Goal: Information Seeking & Learning: Learn about a topic

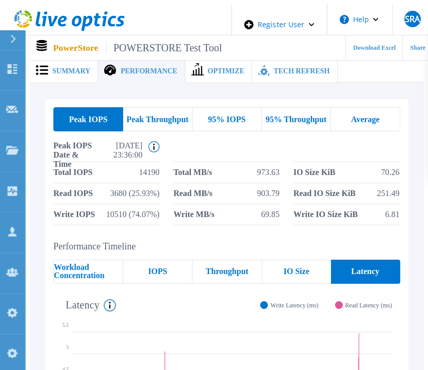
drag, startPoint x: 348, startPoint y: 0, endPoint x: 214, endPoint y: 225, distance: 262.0
click at [214, 225] on div "Peak IOPS Peak Throughput 95% IOPS 95% Throughput Average Peak IOPS Date & Time…" at bounding box center [226, 166] width 363 height 134
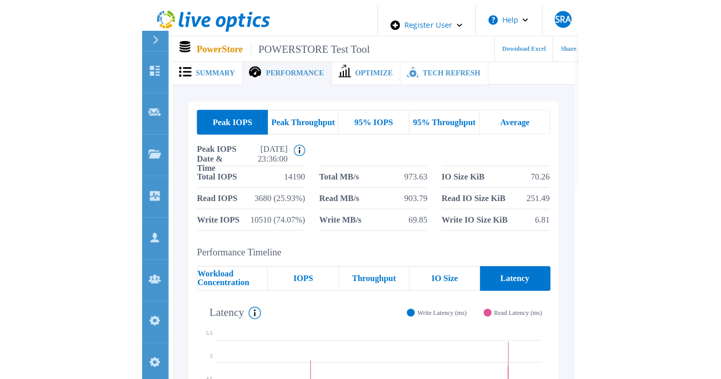
scroll to position [57, 0]
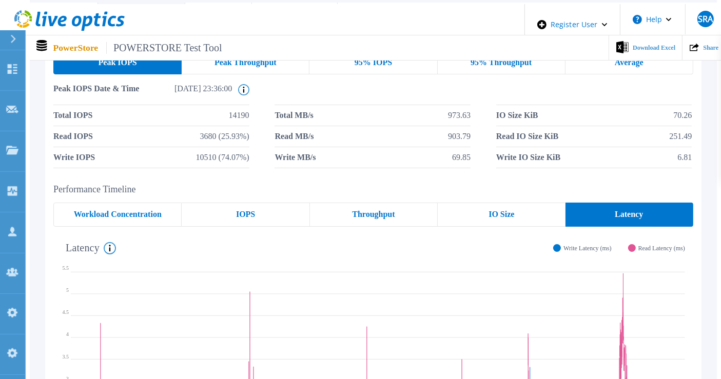
click at [357, 74] on div "Peak IOPS Peak Throughput 95% IOPS 95% Throughput Average Peak IOPS Date & Time…" at bounding box center [373, 109] width 640 height 118
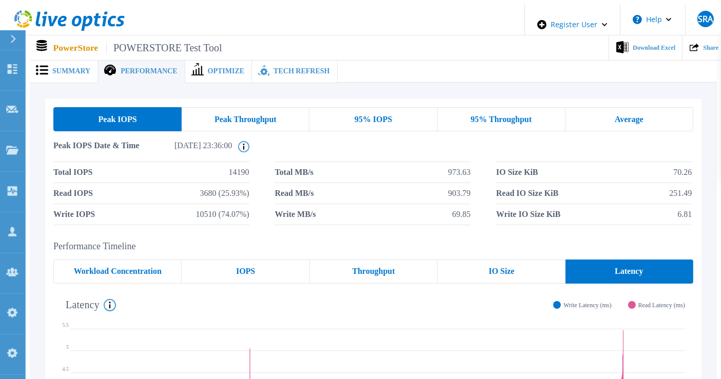
click at [237, 115] on span "Peak Throughput" at bounding box center [245, 119] width 62 height 8
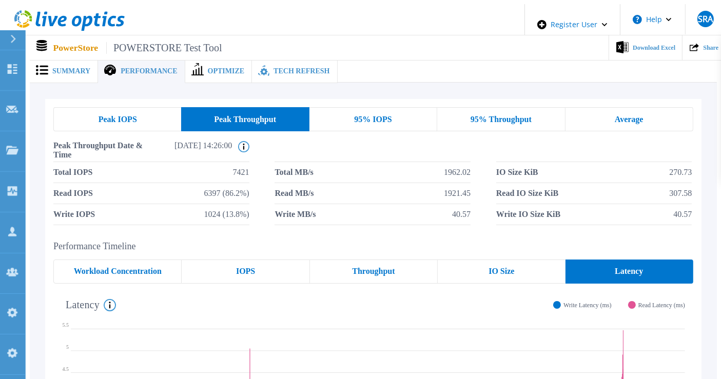
click at [405, 115] on div "95% IOPS" at bounding box center [373, 119] width 128 height 24
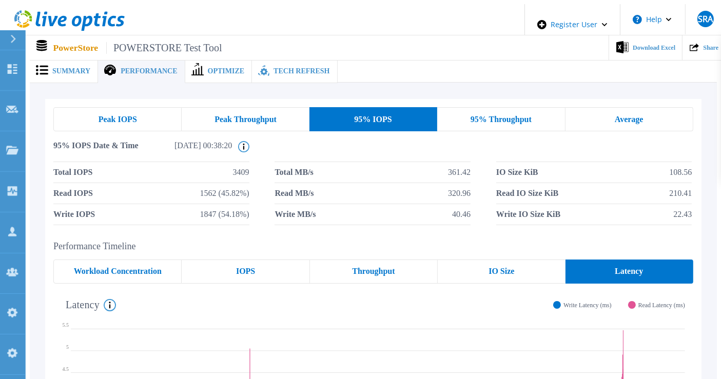
click at [152, 118] on div "Peak IOPS" at bounding box center [117, 119] width 128 height 24
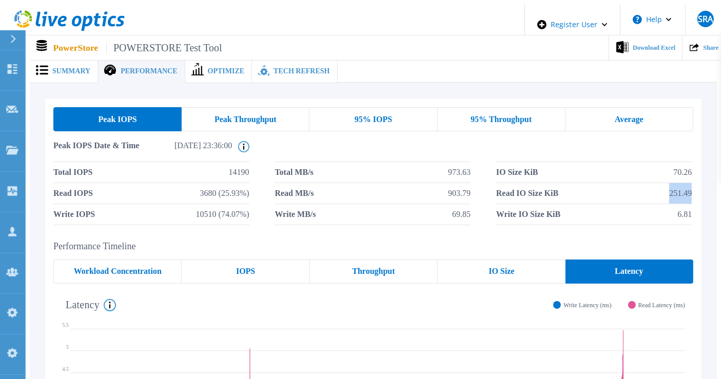
drag, startPoint x: 666, startPoint y: 190, endPoint x: 697, endPoint y: 189, distance: 30.3
click at [648, 189] on div "Total IOPS 14190 Total MB/s 973.63 IO Size KiB 70.26 Read IOPS 3680 (25.93%) Re…" at bounding box center [373, 193] width 640 height 63
click at [273, 68] on span "Tech Refresh" at bounding box center [301, 71] width 56 height 7
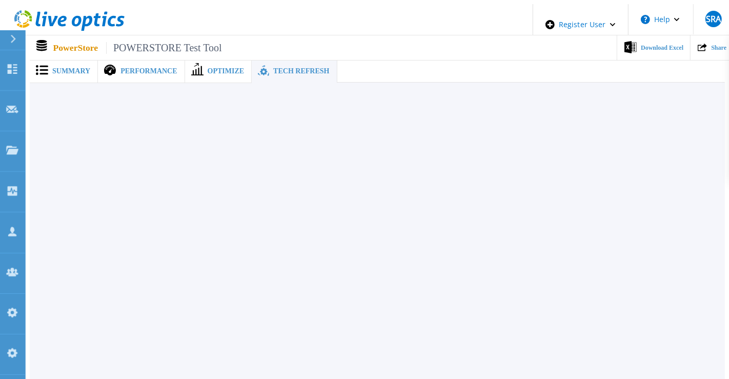
click at [104, 65] on icon at bounding box center [110, 70] width 12 height 11
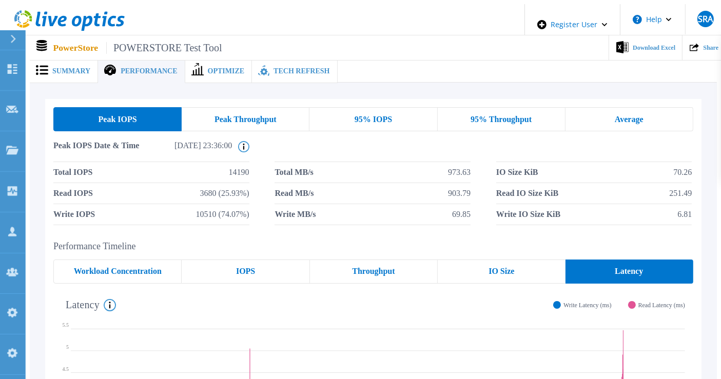
click at [275, 68] on span "Tech Refresh" at bounding box center [301, 71] width 56 height 7
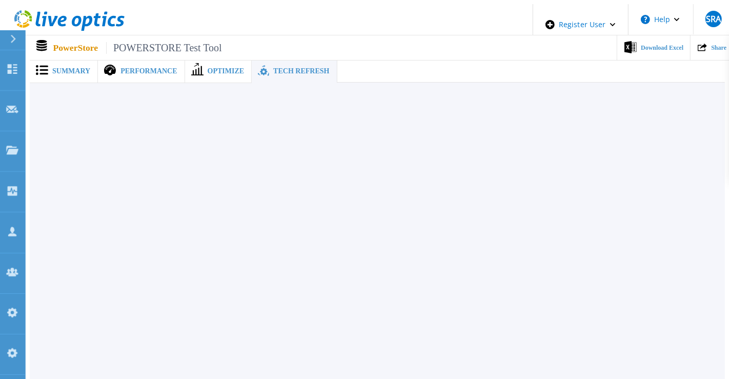
click at [125, 69] on span "Performance" at bounding box center [149, 71] width 56 height 7
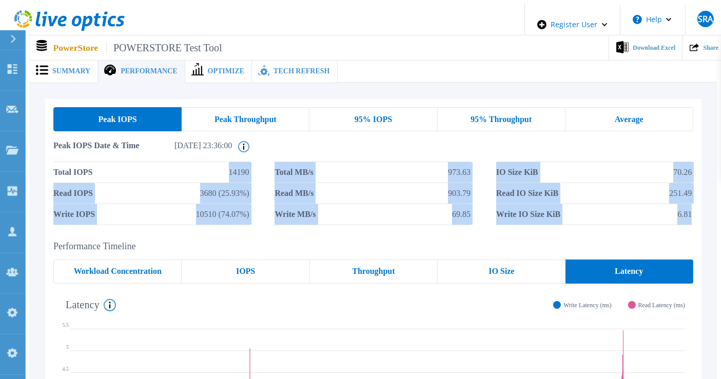
drag, startPoint x: 168, startPoint y: 176, endPoint x: 701, endPoint y: 209, distance: 533.9
click at [648, 209] on div "Peak IOPS Peak Throughput 95% IOPS 95% Throughput Average Peak IOPS Date & Time…" at bounding box center [373, 166] width 656 height 134
click at [648, 193] on div "Peak IOPS Peak Throughput 95% IOPS 95% Throughput Average Peak IOPS Date & Time…" at bounding box center [373, 353] width 687 height 541
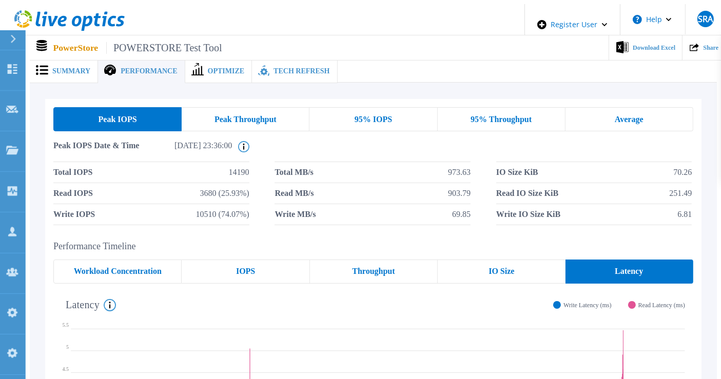
click at [337, 228] on div "Peak IOPS Peak Throughput 95% IOPS 95% Throughput Average Peak IOPS Date & Time…" at bounding box center [373, 346] width 656 height 495
click at [398, 141] on li at bounding box center [372, 151] width 196 height 21
click at [139, 121] on div "Peak IOPS" at bounding box center [117, 119] width 128 height 24
drag, startPoint x: 48, startPoint y: 189, endPoint x: 95, endPoint y: 187, distance: 46.7
click at [95, 187] on div "Peak IOPS Peak Throughput 95% IOPS 95% Throughput Average Peak IOPS Date & Time…" at bounding box center [373, 166] width 656 height 134
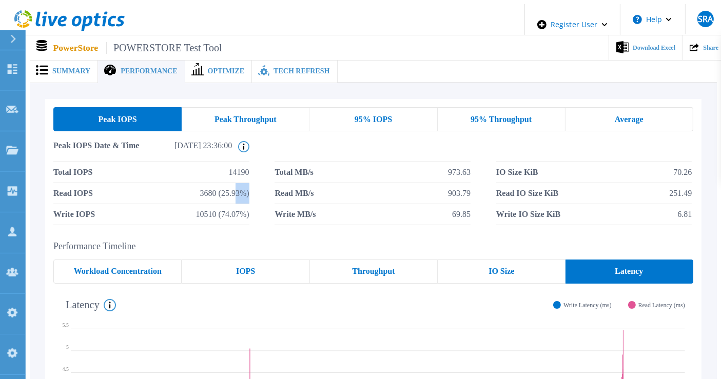
drag, startPoint x: 233, startPoint y: 187, endPoint x: 252, endPoint y: 185, distance: 19.1
click at [252, 185] on div "Total IOPS 14190 Total MB/s 973.63 IO Size KiB 70.26 Read IOPS 3680 (25.93%) Re…" at bounding box center [373, 193] width 640 height 63
click at [382, 149] on li at bounding box center [372, 151] width 196 height 21
drag, startPoint x: 46, startPoint y: 187, endPoint x: 246, endPoint y: 187, distance: 199.5
click at [246, 187] on div "Peak IOPS Peak Throughput 95% IOPS 95% Throughput Average Peak IOPS Date & Time…" at bounding box center [373, 166] width 656 height 134
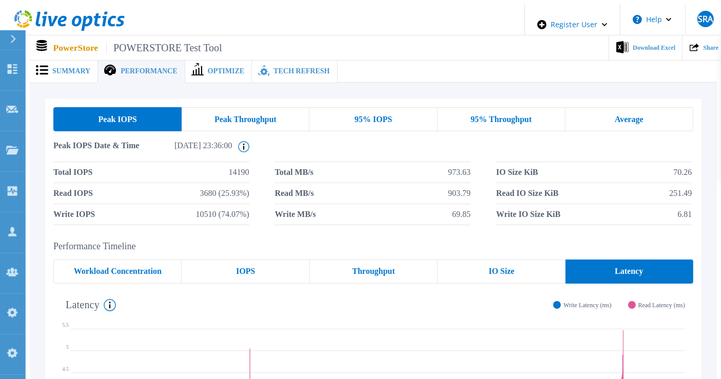
click at [376, 86] on div "Peak IOPS Peak Throughput 95% IOPS 95% Throughput Average Peak IOPS Date & Time…" at bounding box center [373, 353] width 687 height 541
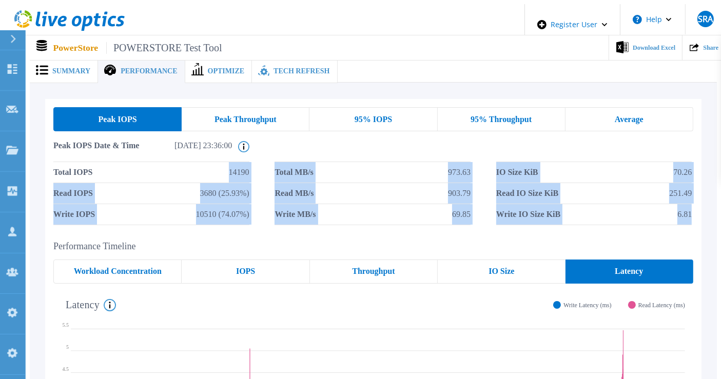
drag, startPoint x: 342, startPoint y: 186, endPoint x: 696, endPoint y: 212, distance: 354.9
click at [648, 212] on div "Total IOPS 14190 Total MB/s 973.63 IO Size KiB 70.26 Read IOPS 3680 (25.93%) Re…" at bounding box center [373, 193] width 640 height 63
click at [648, 213] on div "Peak IOPS Peak Throughput 95% IOPS 95% Throughput Average Peak IOPS Date & Time…" at bounding box center [373, 166] width 656 height 134
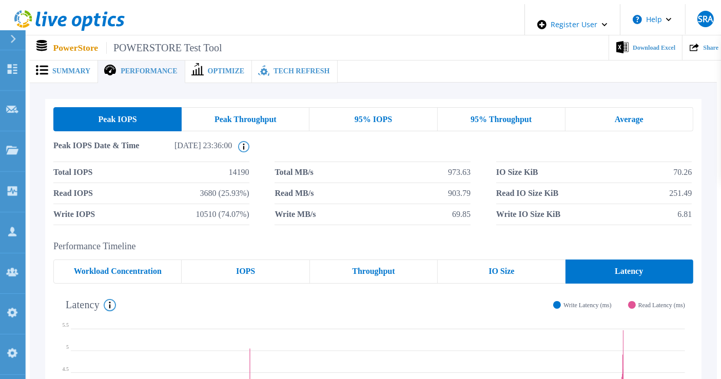
click at [387, 224] on div "Peak IOPS Peak Throughput 95% IOPS 95% Throughput Average Peak IOPS Date & Time…" at bounding box center [373, 166] width 656 height 134
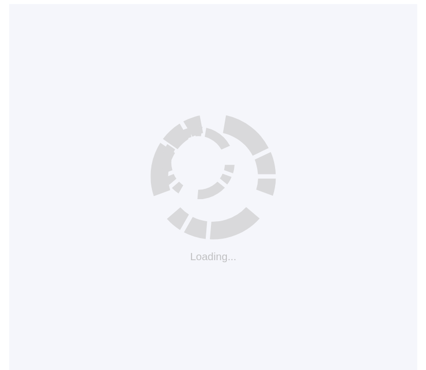
scroll to position [10, 0]
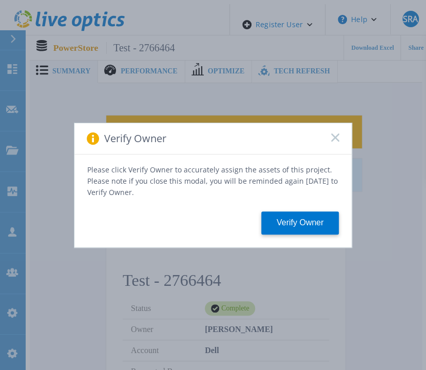
click at [335, 136] on icon at bounding box center [335, 137] width 8 height 8
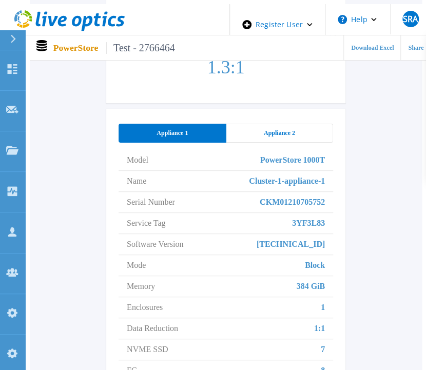
scroll to position [758, 0]
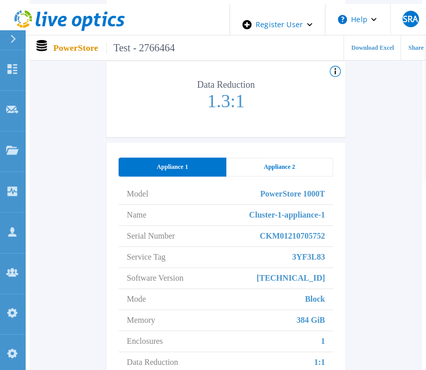
click at [300, 157] on div "Appliance 2" at bounding box center [279, 166] width 107 height 19
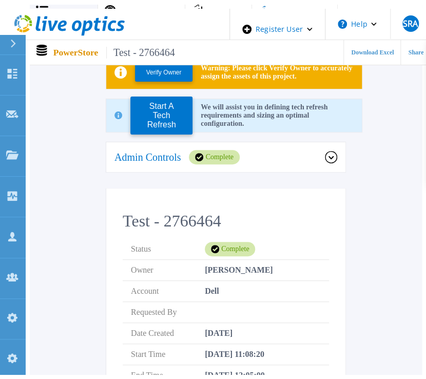
scroll to position [0, 0]
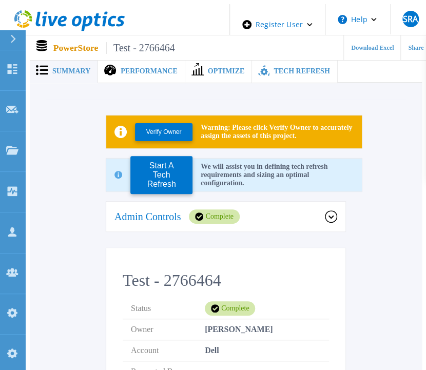
click at [149, 68] on span "Performance" at bounding box center [149, 71] width 56 height 7
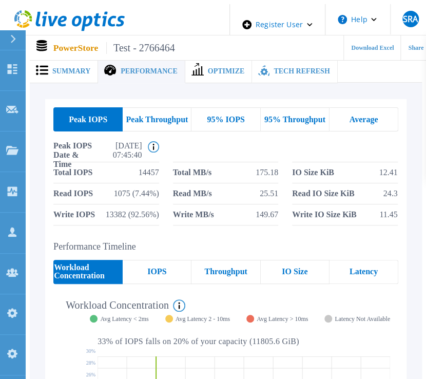
click at [157, 115] on span "Peak Throughput" at bounding box center [157, 119] width 62 height 8
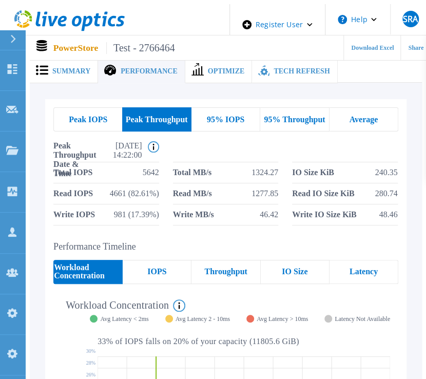
click at [246, 120] on div "95% IOPS" at bounding box center [225, 119] width 69 height 24
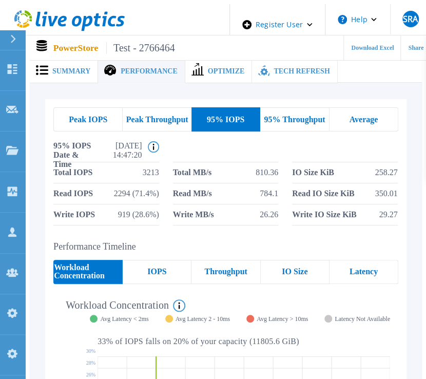
click at [293, 115] on span "95% Throughput" at bounding box center [294, 119] width 61 height 8
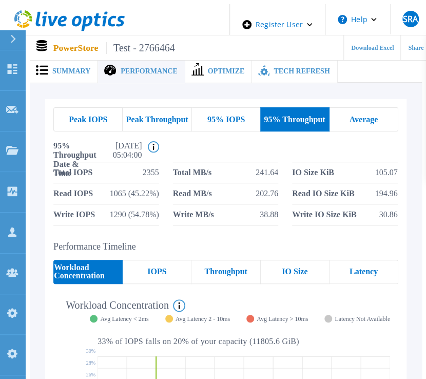
click at [230, 120] on div "95% IOPS" at bounding box center [226, 119] width 68 height 24
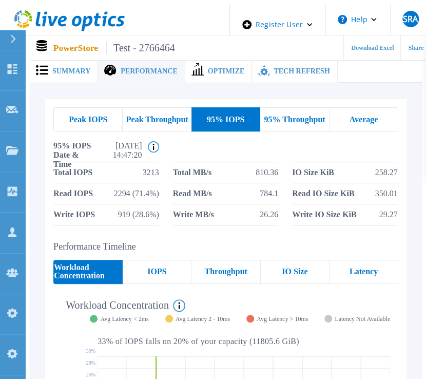
click at [166, 115] on span "Peak Throughput" at bounding box center [157, 119] width 62 height 8
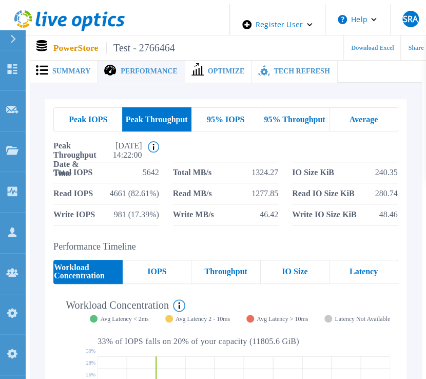
click at [89, 115] on span "Peak IOPS" at bounding box center [88, 119] width 38 height 8
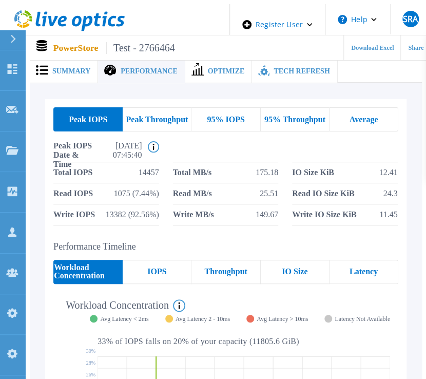
click at [162, 115] on span "Peak Throughput" at bounding box center [157, 119] width 62 height 8
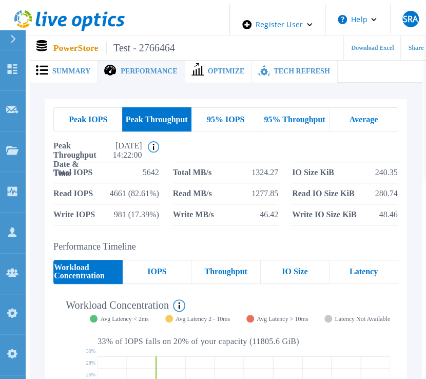
click at [213, 115] on span "95% IOPS" at bounding box center [225, 119] width 37 height 8
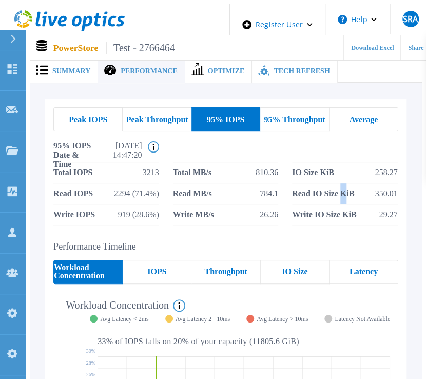
click at [343, 192] on span "Read IO Size KiB" at bounding box center [323, 193] width 62 height 21
click at [291, 115] on span "95% Throughput" at bounding box center [294, 119] width 61 height 8
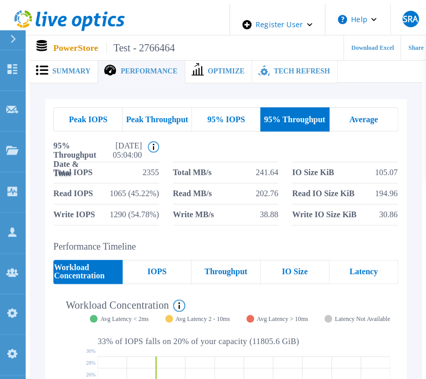
click at [366, 115] on span "Average" at bounding box center [363, 119] width 29 height 8
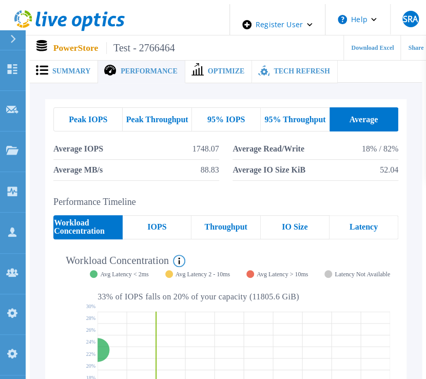
click at [211, 115] on span "95% IOPS" at bounding box center [225, 119] width 37 height 8
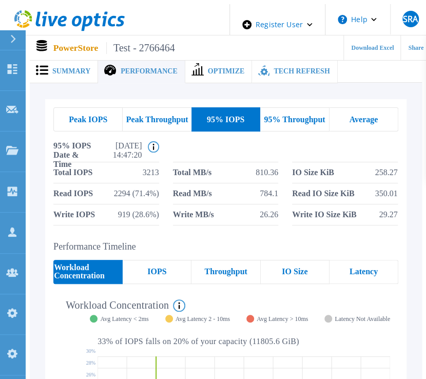
click at [173, 115] on span "Peak Throughput" at bounding box center [157, 119] width 62 height 8
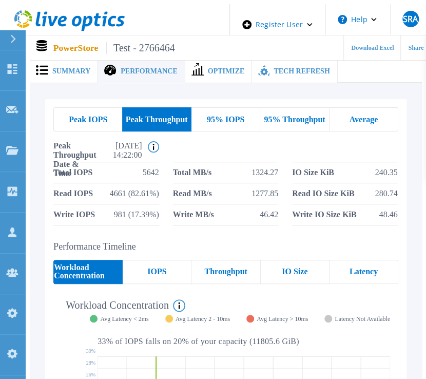
click at [116, 110] on div "Peak IOPS" at bounding box center [87, 119] width 69 height 24
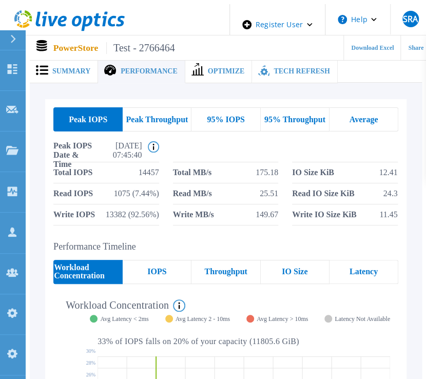
click at [161, 115] on span "Peak Throughput" at bounding box center [157, 119] width 62 height 8
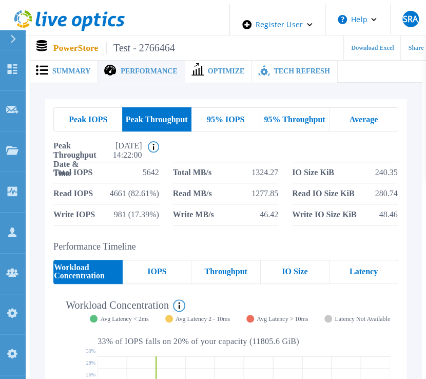
click at [216, 115] on span "95% IOPS" at bounding box center [225, 119] width 37 height 8
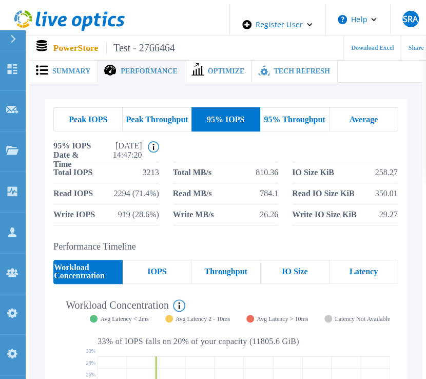
click at [297, 118] on span "95% Throughput" at bounding box center [294, 119] width 61 height 8
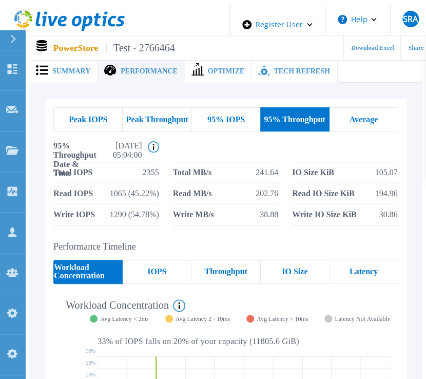
click at [79, 115] on span "Peak IOPS" at bounding box center [88, 119] width 38 height 8
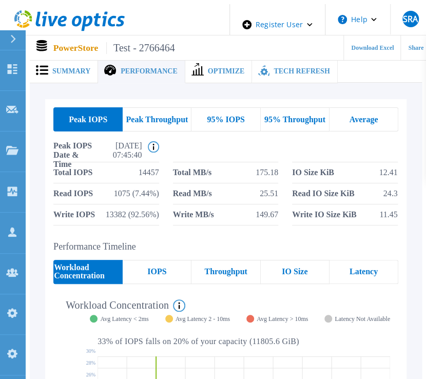
click at [142, 116] on span "Peak Throughput" at bounding box center [157, 119] width 62 height 8
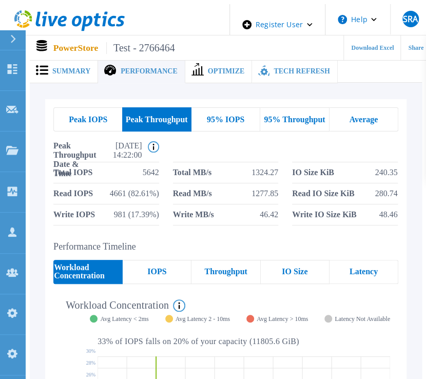
click at [238, 115] on span "95% IOPS" at bounding box center [225, 119] width 37 height 8
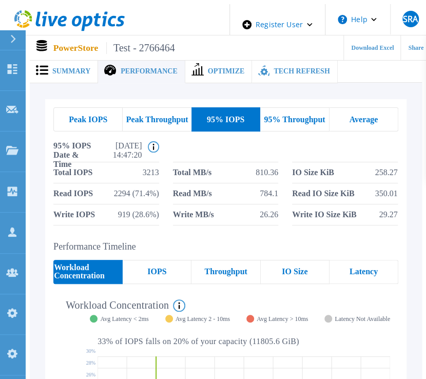
click at [152, 118] on span "Peak Throughput" at bounding box center [157, 119] width 62 height 8
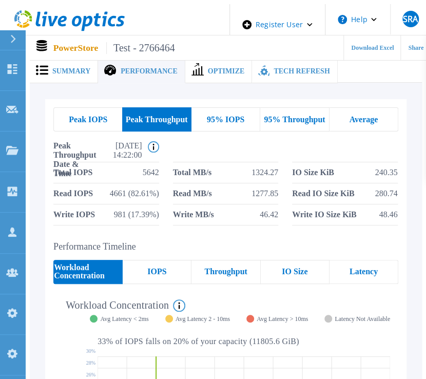
click at [98, 115] on span "Peak IOPS" at bounding box center [88, 119] width 38 height 8
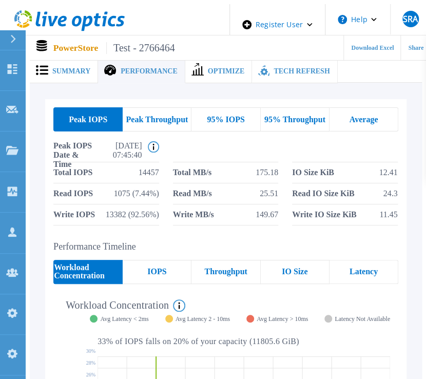
click at [144, 115] on span "Peak Throughput" at bounding box center [157, 119] width 62 height 8
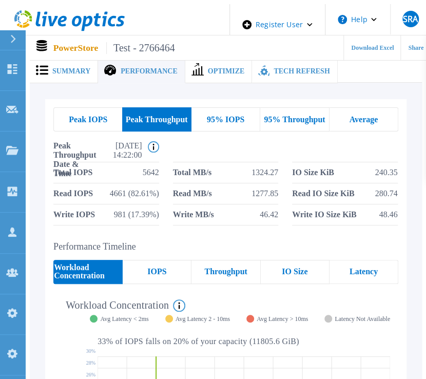
click at [191, 219] on div "Peak IOPS Peak Throughput 95% IOPS 95% Throughput Average Peak Throughput Date …" at bounding box center [225, 166] width 361 height 134
click at [152, 223] on div "Peak IOPS Peak Throughput 95% IOPS 95% Throughput Average Peak Throughput Date …" at bounding box center [225, 166] width 361 height 134
click at [149, 267] on span "IOPS" at bounding box center [156, 271] width 19 height 8
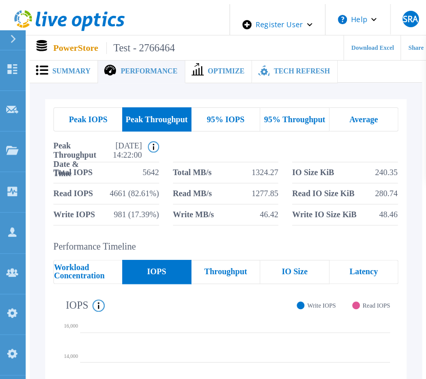
click at [96, 265] on span "Workload Concentration" at bounding box center [88, 271] width 68 height 16
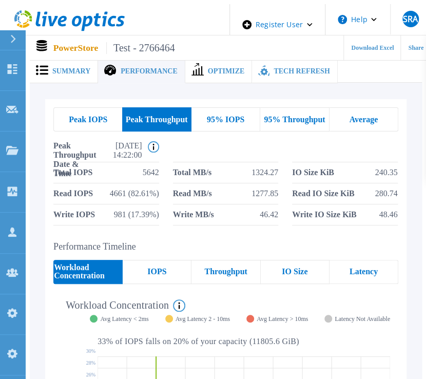
click at [94, 117] on span "Peak IOPS" at bounding box center [88, 119] width 38 height 8
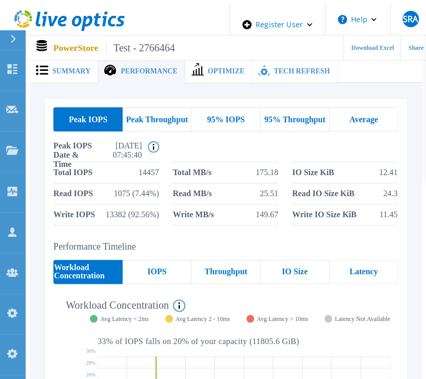
click at [164, 233] on div "Peak IOPS Peak Throughput 95% IOPS 95% Throughput Average Peak IOPS Date & Time…" at bounding box center [225, 353] width 361 height 508
click at [100, 315] on span "Avg Latency < 2ms" at bounding box center [124, 318] width 48 height 8
drag, startPoint x: 89, startPoint y: 313, endPoint x: 146, endPoint y: 315, distance: 57.0
click at [146, 315] on div "Avg Latency < 2ms Avg Latency 2 - 10ms Avg Latency > 10ms Latency Not Available" at bounding box center [240, 318] width 300 height 7
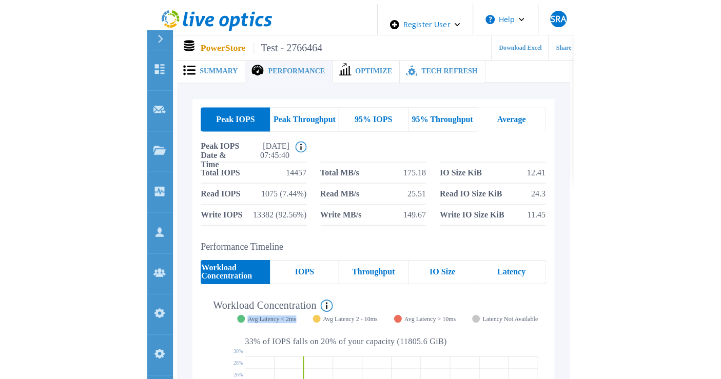
scroll to position [57, 0]
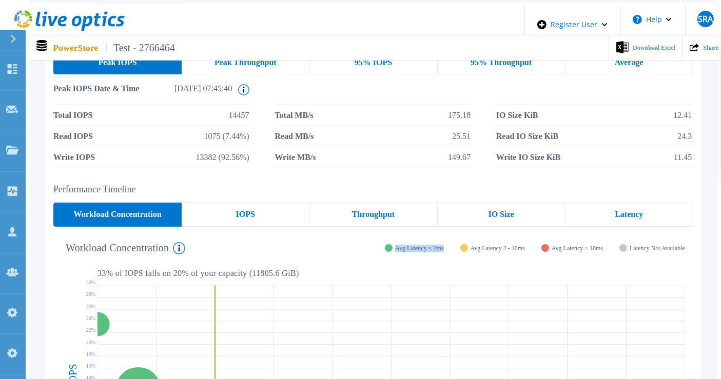
click at [324, 240] on div "Workload Concentration This graph shows the relationship of volume performance …" at bounding box center [368, 247] width 631 height 27
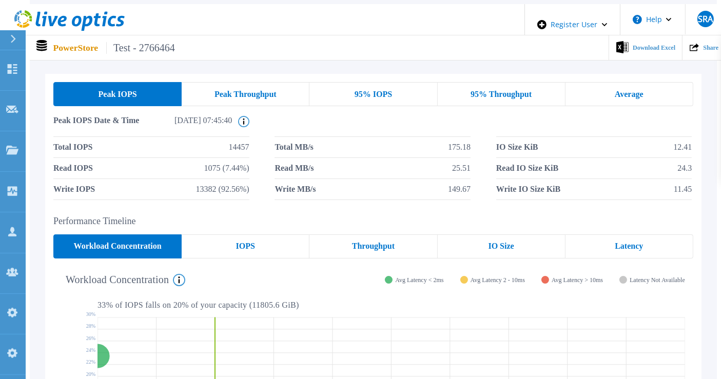
scroll to position [0, 0]
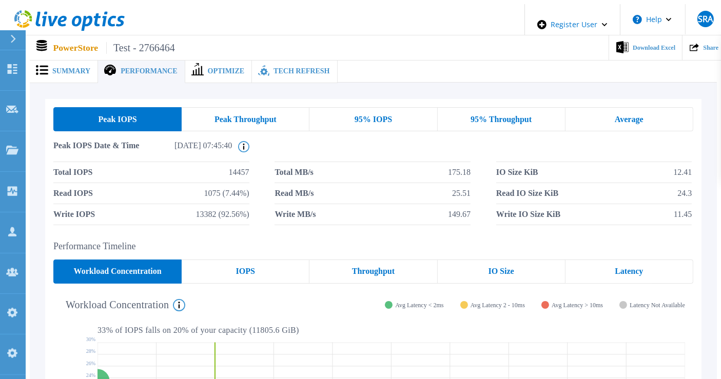
click at [283, 299] on div "Workload Concentration This graph shows the relationship of volume performance …" at bounding box center [368, 304] width 631 height 27
drag, startPoint x: 648, startPoint y: 240, endPoint x: 654, endPoint y: 254, distance: 15.6
click at [425, 241] on h2 "Performance Timeline" at bounding box center [373, 246] width 640 height 11
click at [425, 260] on div "Latency" at bounding box center [629, 272] width 128 height 24
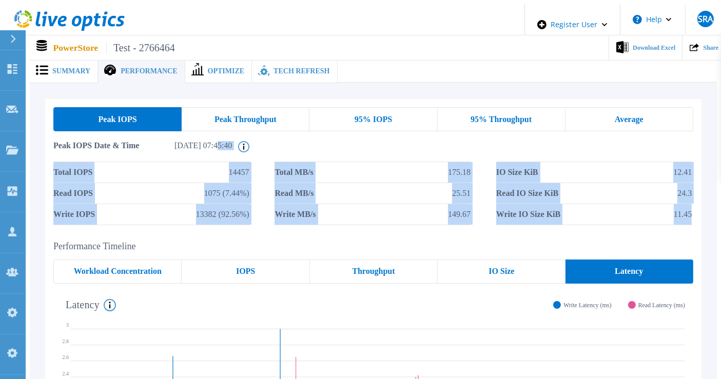
drag, startPoint x: 197, startPoint y: 143, endPoint x: 729, endPoint y: 204, distance: 534.9
click at [425, 204] on html "Register User Help SRA Dell Admin User [MEDICAL_DATA][PERSON_NAME] Alam [MEDICA…" at bounding box center [360, 178] width 721 height 357
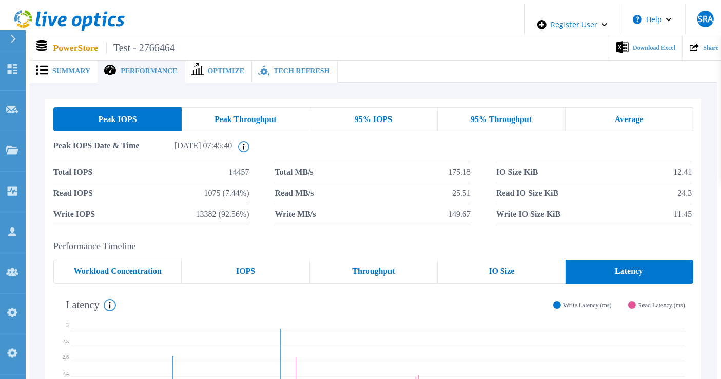
click at [76, 68] on span "Summary" at bounding box center [71, 71] width 38 height 7
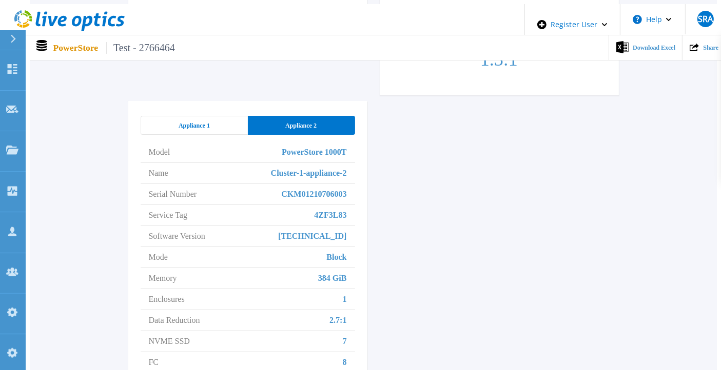
scroll to position [570, 0]
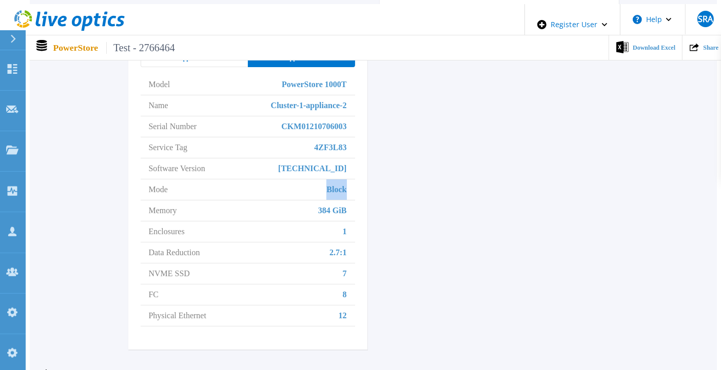
drag, startPoint x: 318, startPoint y: 167, endPoint x: 346, endPoint y: 170, distance: 28.4
click at [346, 180] on li "Mode Block" at bounding box center [248, 190] width 214 height 21
drag, startPoint x: 174, startPoint y: 167, endPoint x: 150, endPoint y: 172, distance: 24.3
click at [150, 180] on li "Mode Block" at bounding box center [248, 190] width 214 height 21
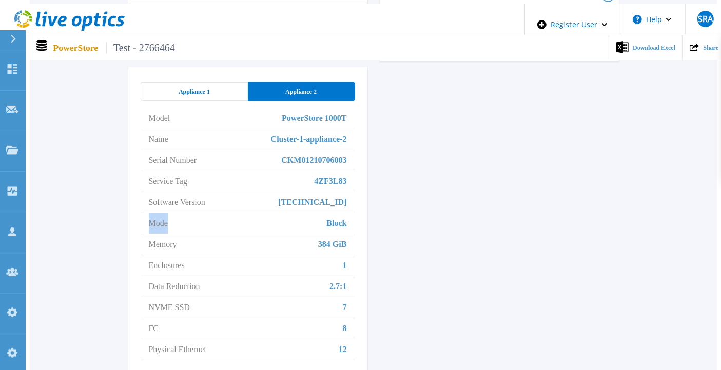
scroll to position [513, 0]
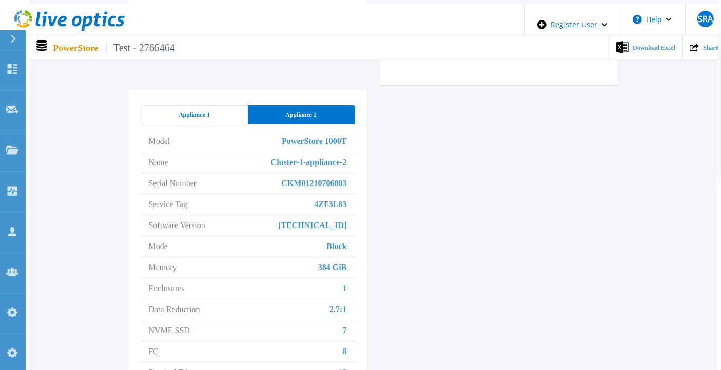
click at [208, 111] on span "Appliance 1" at bounding box center [193, 115] width 31 height 8
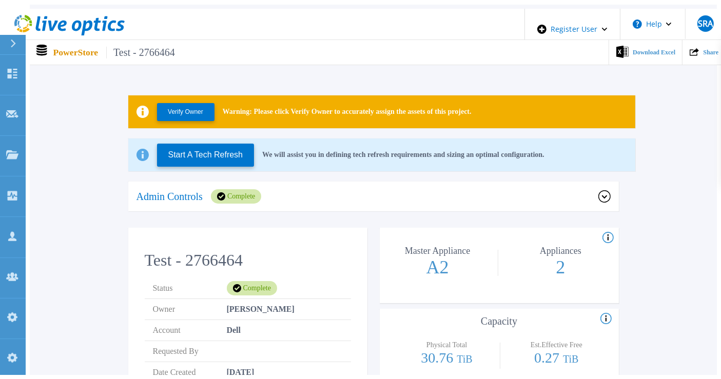
scroll to position [0, 0]
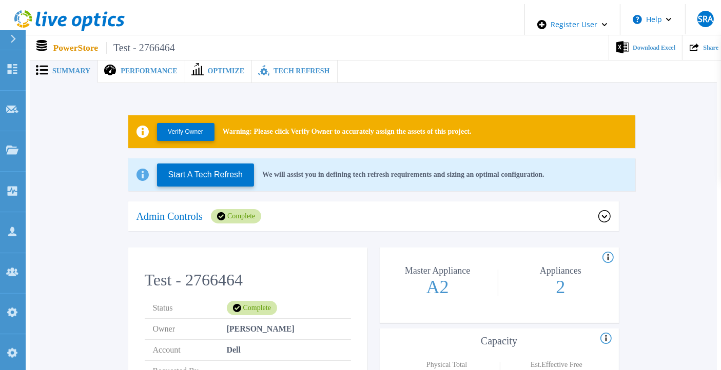
click at [273, 68] on span "Tech Refresh" at bounding box center [301, 71] width 56 height 7
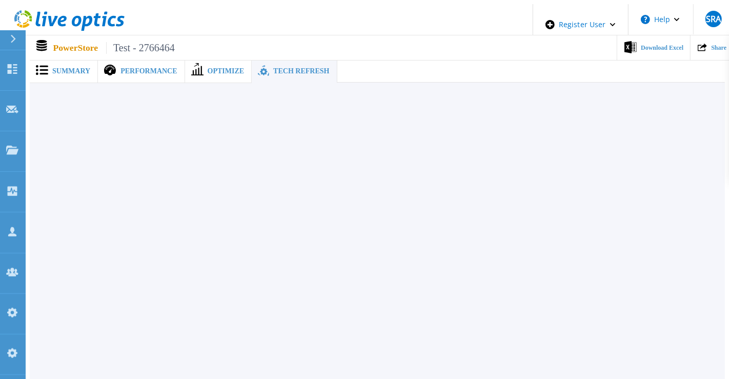
click at [66, 76] on div "Summary" at bounding box center [64, 71] width 68 height 24
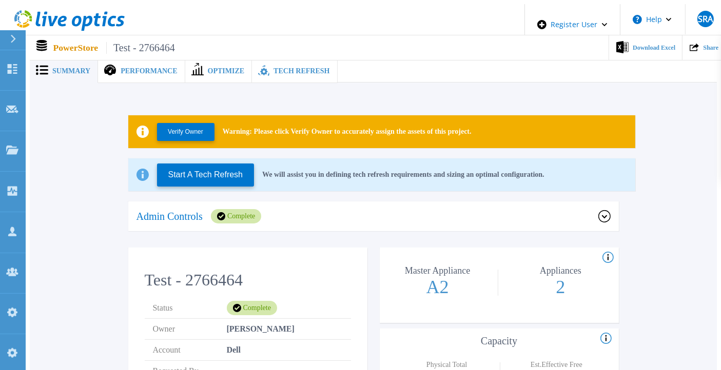
click at [127, 68] on span "Performance" at bounding box center [149, 71] width 56 height 7
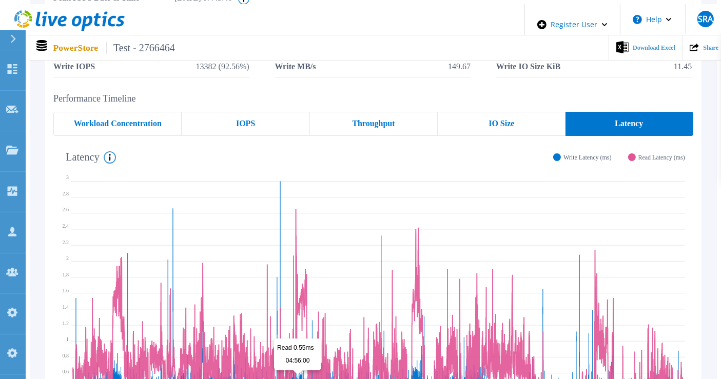
scroll to position [21, 0]
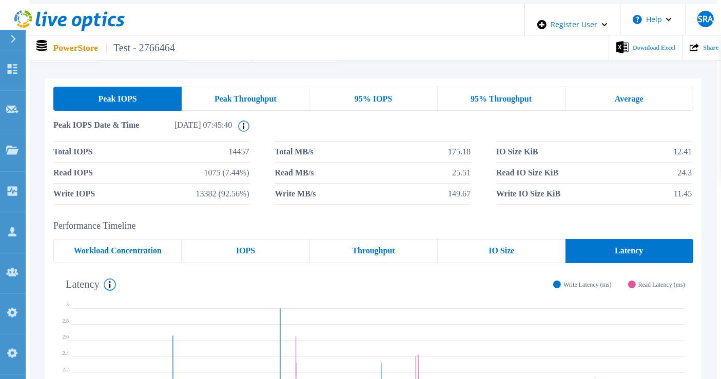
click at [425, 50] on ul "Download Excel Share" at bounding box center [450, 47] width 550 height 25
click at [425, 221] on h2 "Performance Timeline" at bounding box center [373, 226] width 640 height 11
